Goal: Information Seeking & Learning: Learn about a topic

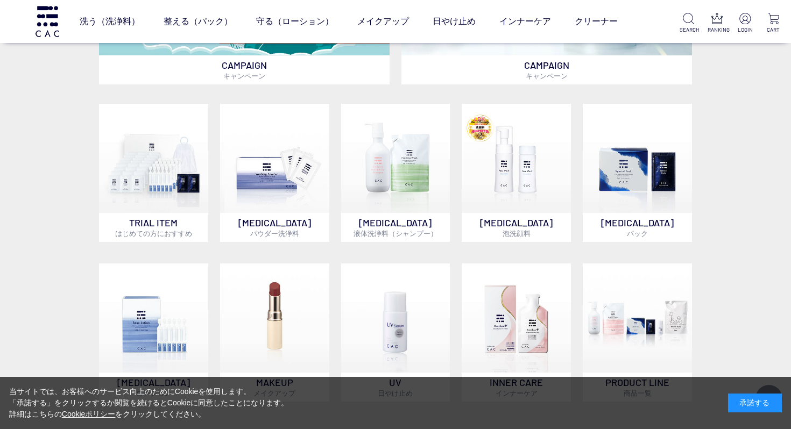
scroll to position [549, 0]
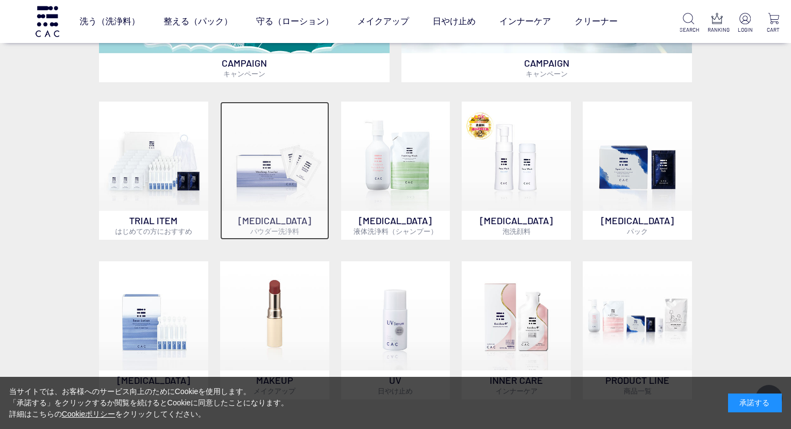
click at [252, 185] on img at bounding box center [274, 156] width 109 height 109
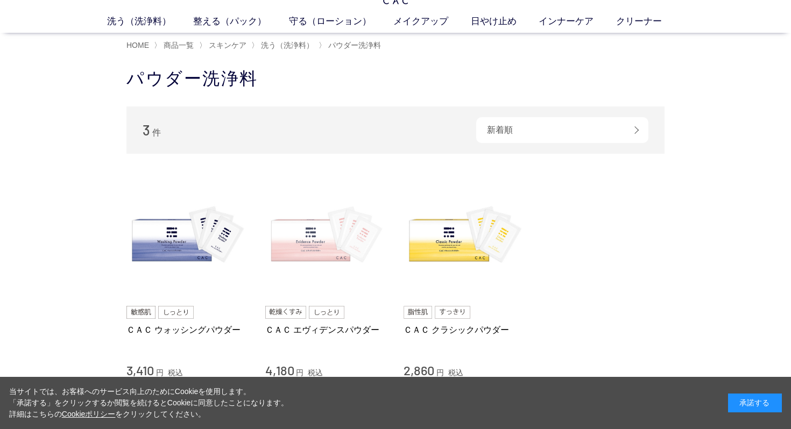
scroll to position [27, 0]
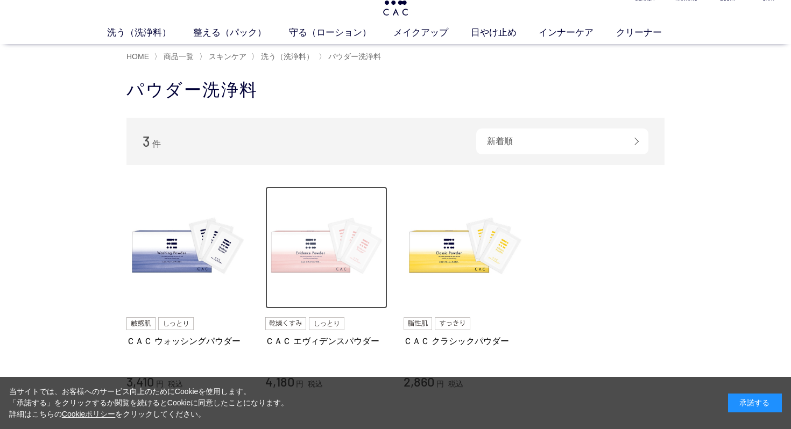
click at [313, 259] on img at bounding box center [326, 248] width 123 height 123
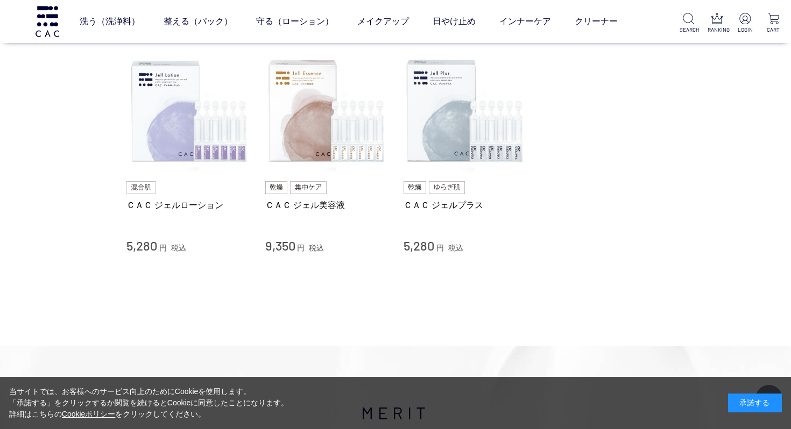
scroll to position [6883, 0]
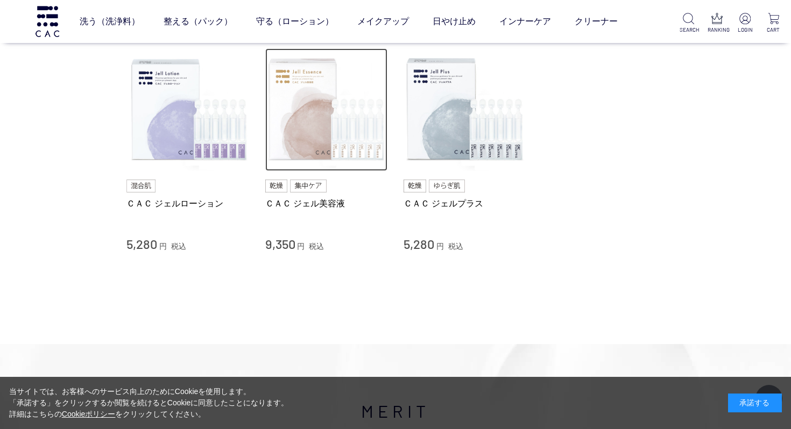
click at [311, 116] on img at bounding box center [326, 109] width 123 height 123
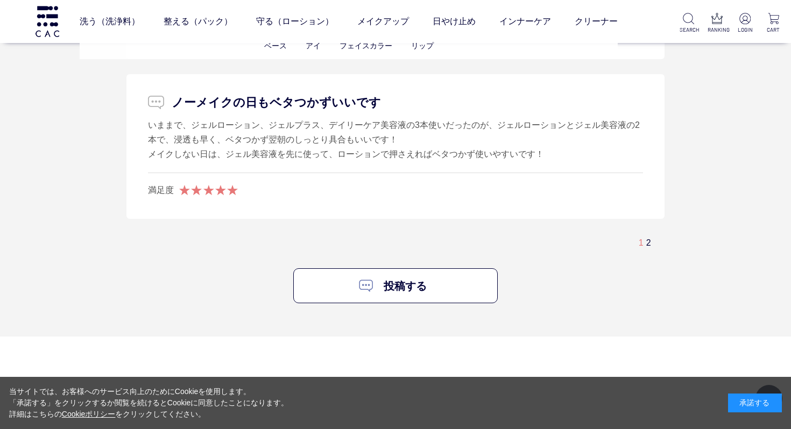
scroll to position [7475, 0]
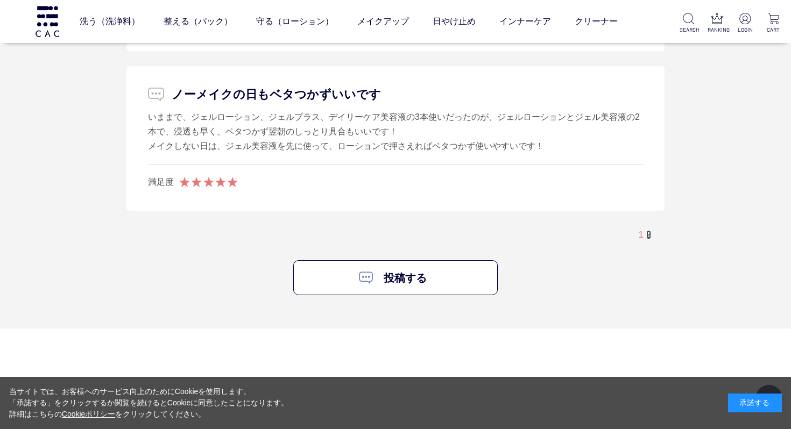
click at [649, 239] on link "2" at bounding box center [648, 234] width 5 height 9
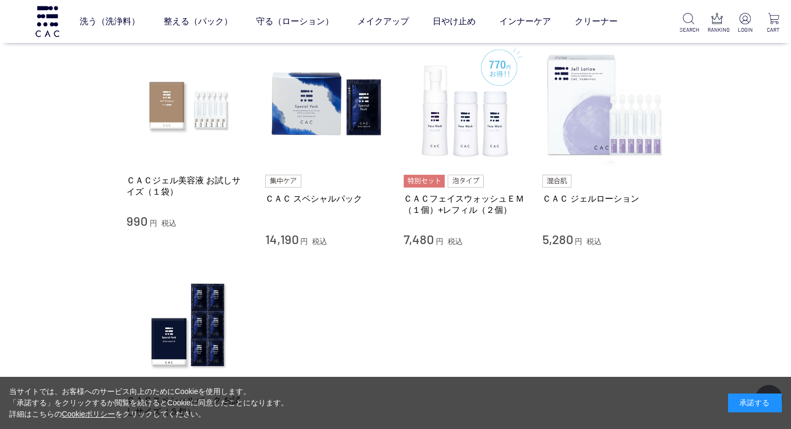
scroll to position [6657, 0]
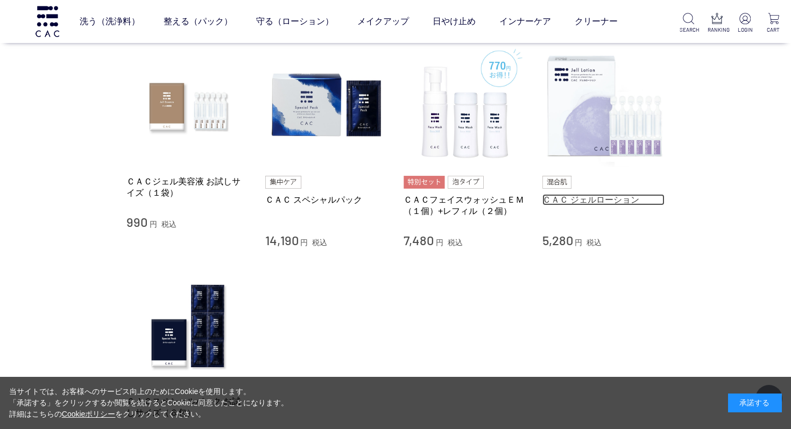
click at [615, 204] on link "ＣＡＣ ジェルローション" at bounding box center [603, 199] width 123 height 11
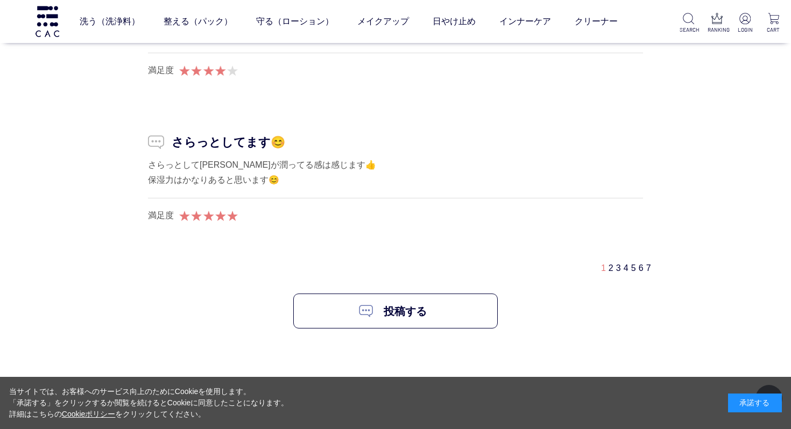
scroll to position [6963, 0]
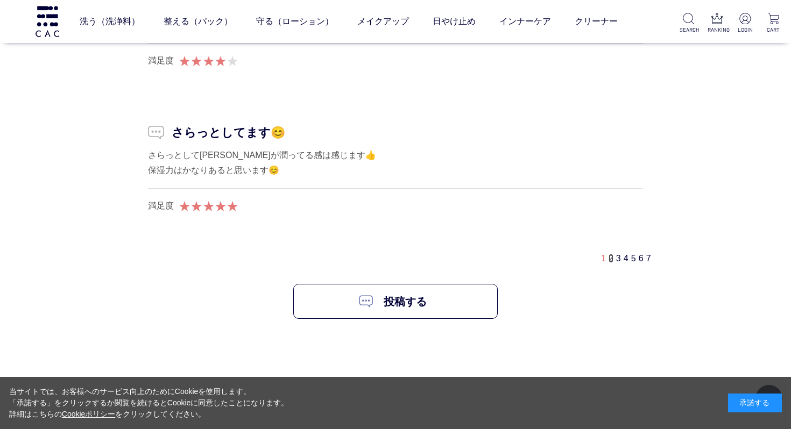
click at [609, 260] on link "2" at bounding box center [611, 258] width 5 height 9
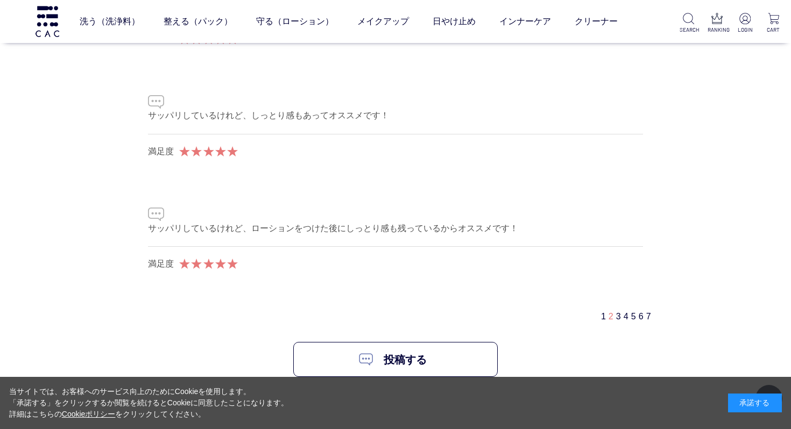
scroll to position [6970, 0]
click at [616, 316] on link "3" at bounding box center [618, 316] width 5 height 9
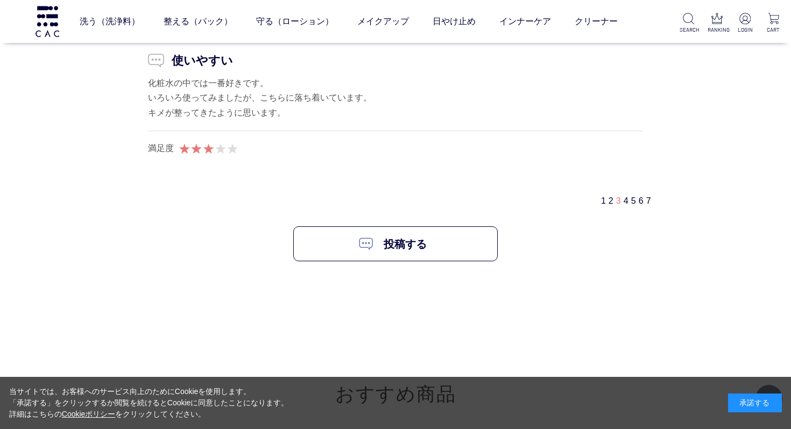
scroll to position [7121, 0]
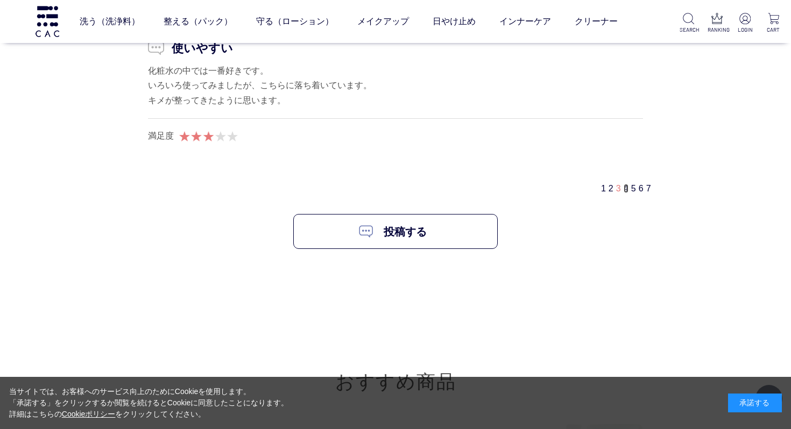
click at [624, 190] on link "4" at bounding box center [626, 188] width 5 height 9
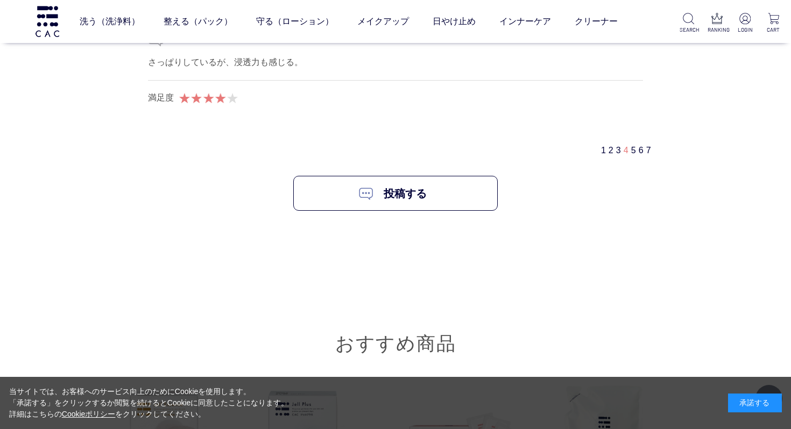
scroll to position [6996, 0]
